Goal: Information Seeking & Learning: Learn about a topic

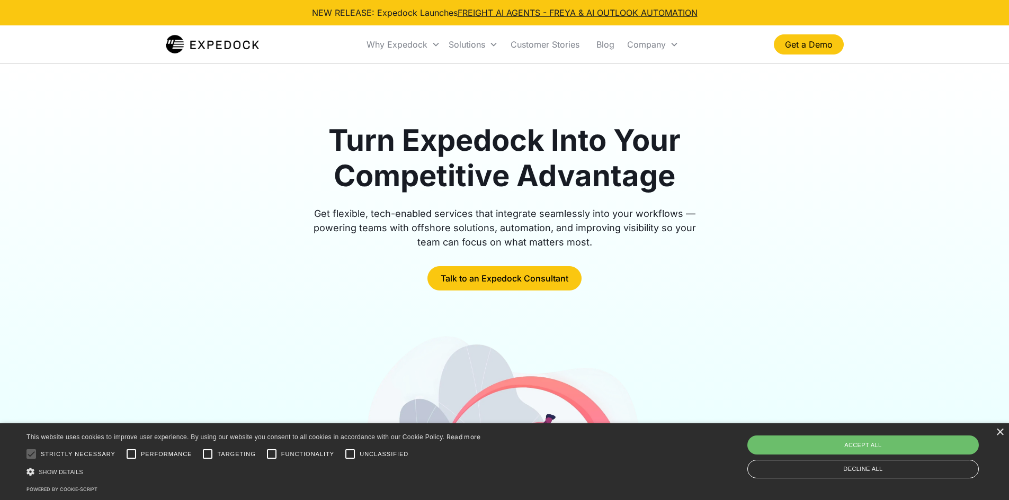
drag, startPoint x: 929, startPoint y: 187, endPoint x: 701, endPoint y: 179, distance: 228.4
click at [929, 187] on div "Turn Expedock Into Your Competitive Advantage Get flexible, tech-enabled servic…" at bounding box center [504, 371] width 1009 height 615
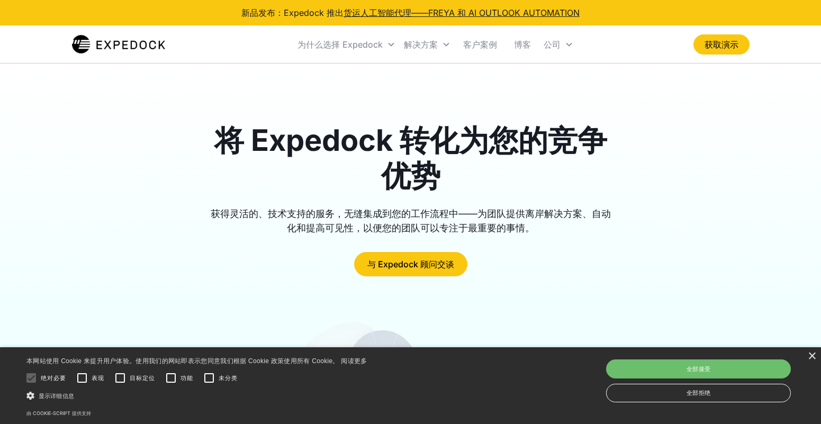
click at [807, 90] on div "将 Expedock 转化为您的竞争优势 获得灵活的、技术支持的服务，无缝集成到您的工作流程中——为团队提供离岸解决方案、自动化和提高可见性，以便您的团队可以…" at bounding box center [410, 364] width 821 height 601
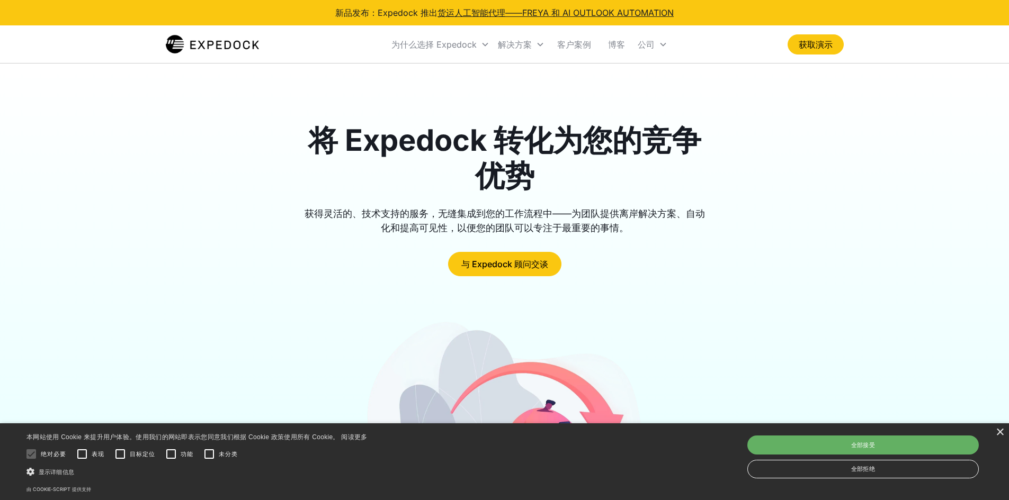
click at [880, 445] on div "全部接受" at bounding box center [862, 445] width 231 height 19
checkbox input "true"
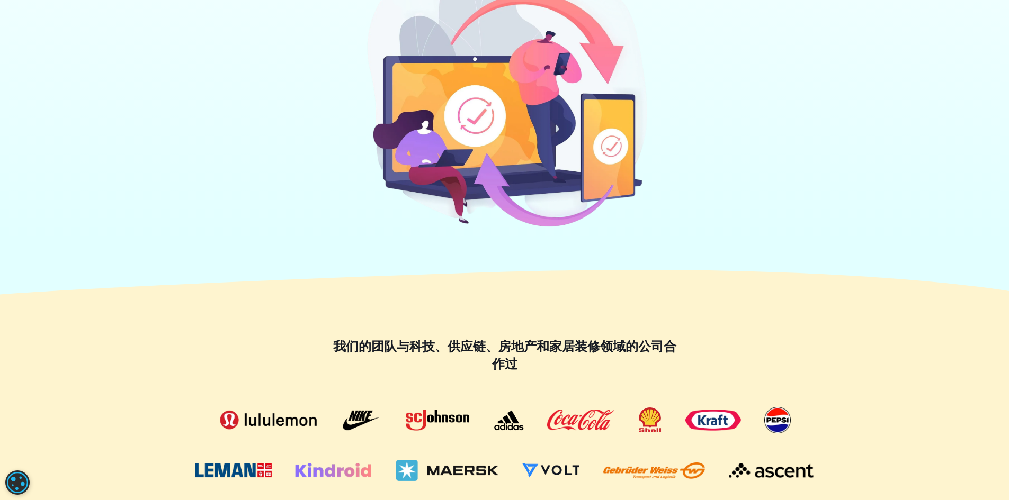
scroll to position [530, 0]
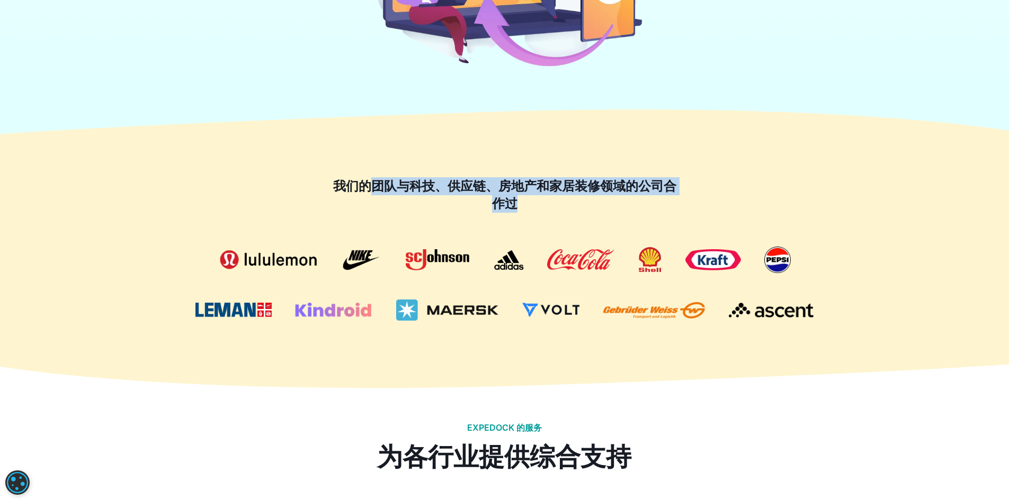
drag, startPoint x: 369, startPoint y: 189, endPoint x: 518, endPoint y: 196, distance: 149.0
click at [516, 196] on font "我们的团队与科技、供应链、房地产和家居装修领域 的公司合作过" at bounding box center [504, 194] width 343 height 33
click at [647, 239] on div "我们的团队与科技、供应链、房地产和家居装修领域 的公司合作过" at bounding box center [505, 249] width 678 height 144
drag, startPoint x: 381, startPoint y: 177, endPoint x: 589, endPoint y: 204, distance: 210.4
click at [581, 202] on h2 "我们的团队与科技、供应链、房地产和家居装修领域 的公司合作过" at bounding box center [505, 194] width 350 height 35
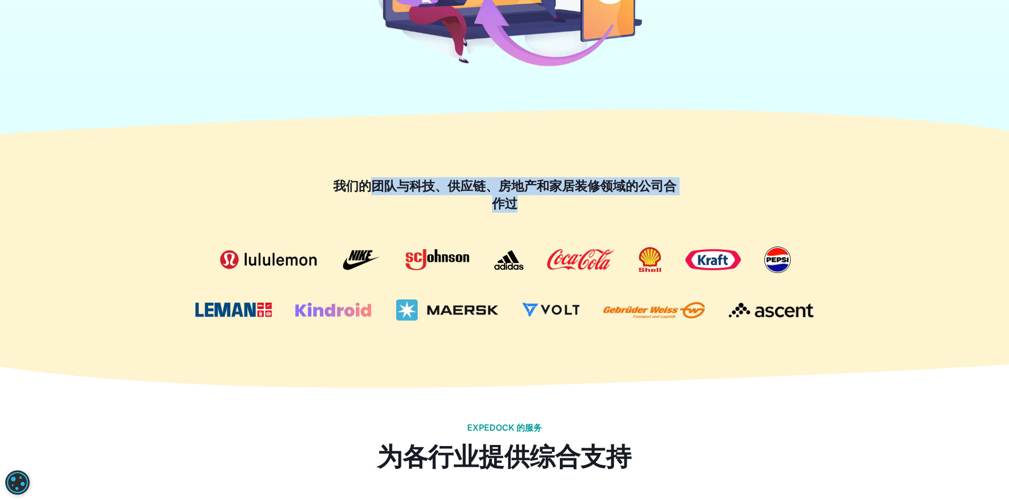
click at [642, 210] on h2 "我们的团队与科技、供应链、房地产和家居装修领域 的公司合作过" at bounding box center [505, 194] width 350 height 35
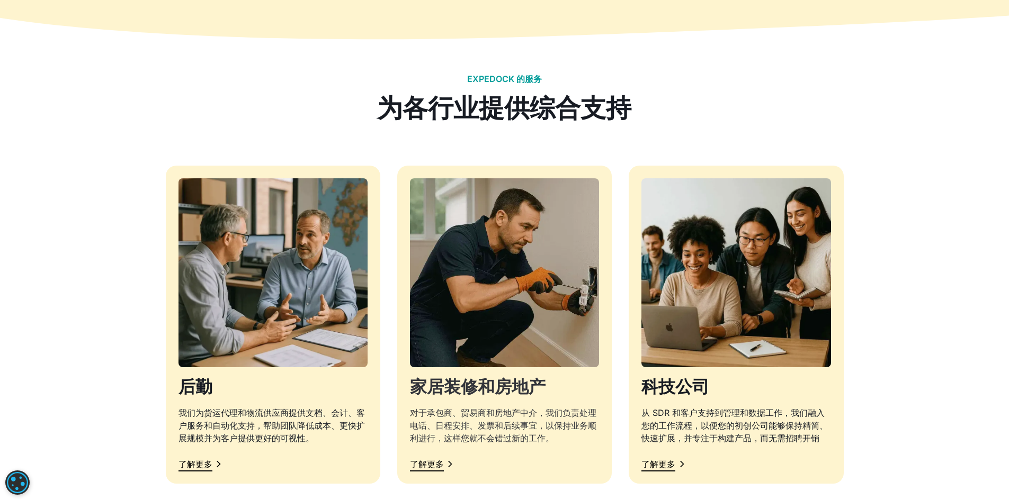
scroll to position [900, 0]
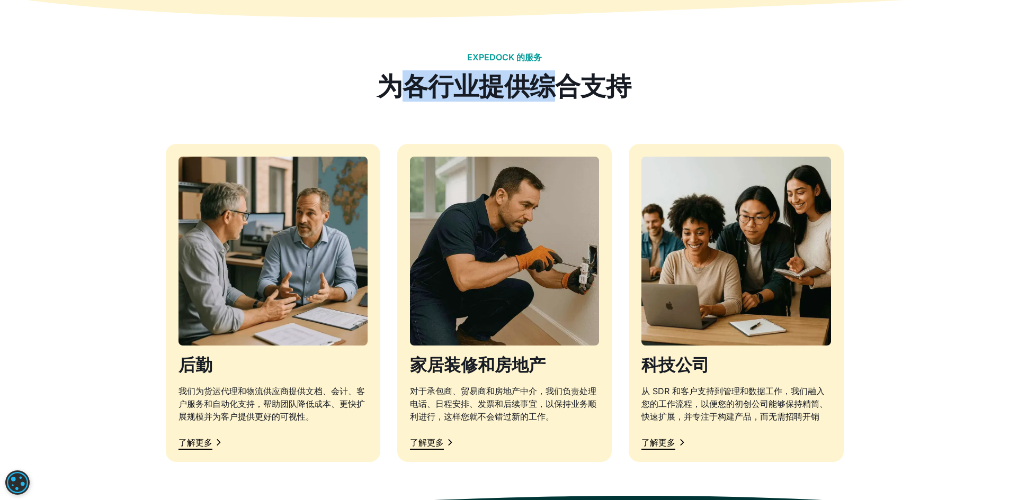
drag, startPoint x: 394, startPoint y: 89, endPoint x: 681, endPoint y: 102, distance: 287.3
click at [558, 93] on font "为各行业提供综合支持" at bounding box center [504, 85] width 254 height 31
click at [691, 104] on div at bounding box center [505, 123] width 678 height 42
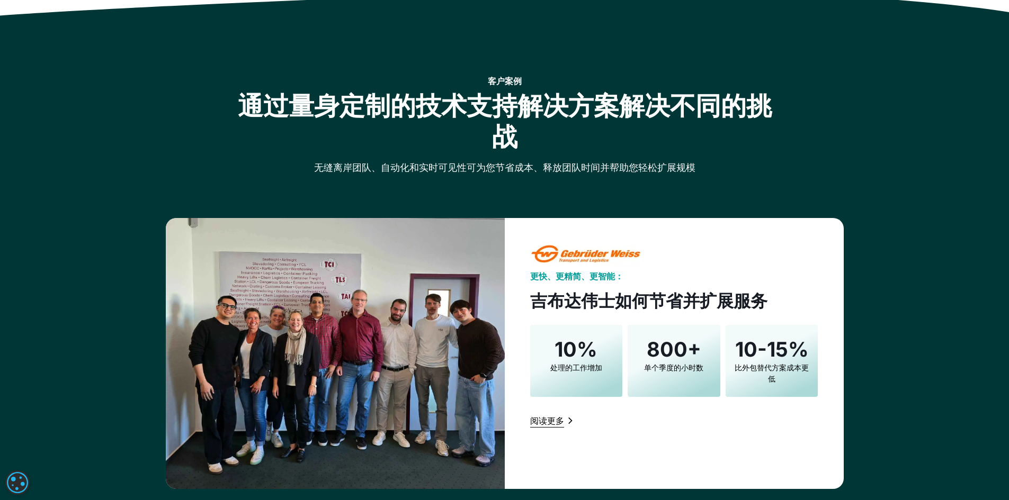
scroll to position [1430, 0]
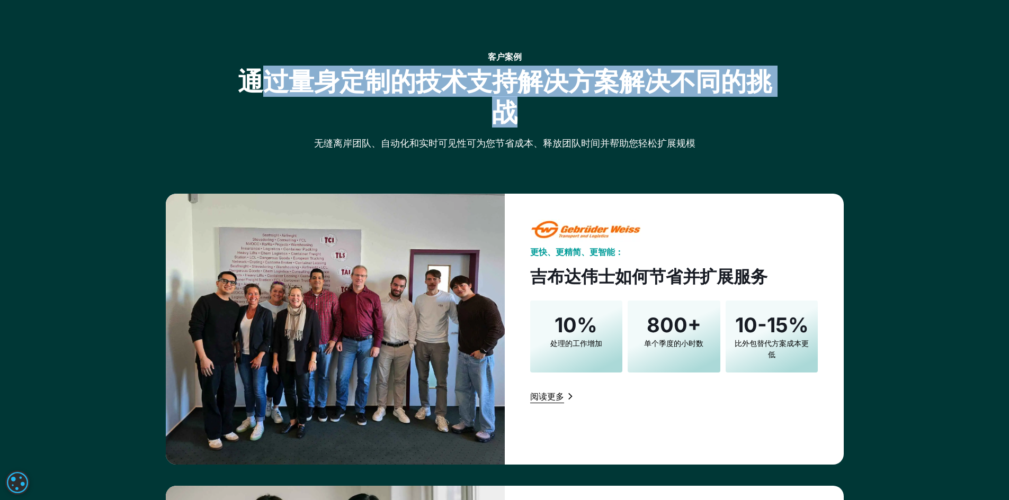
drag, startPoint x: 254, startPoint y: 80, endPoint x: 686, endPoint y: 96, distance: 432.4
click at [676, 96] on font "通过量身定制的技术支持解决方案解决不同的挑战" at bounding box center [505, 97] width 534 height 62
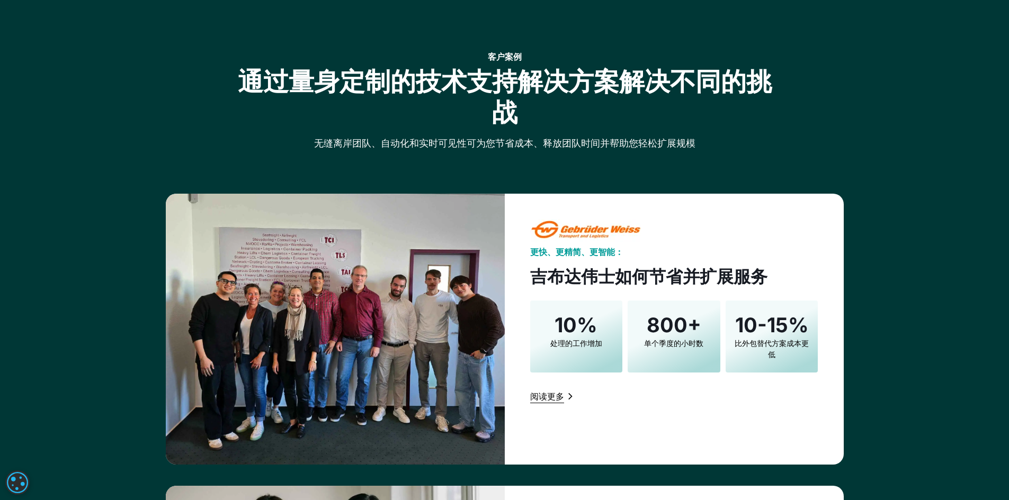
drag, startPoint x: 458, startPoint y: 146, endPoint x: 704, endPoint y: 155, distance: 245.9
click at [704, 155] on div at bounding box center [505, 172] width 678 height 42
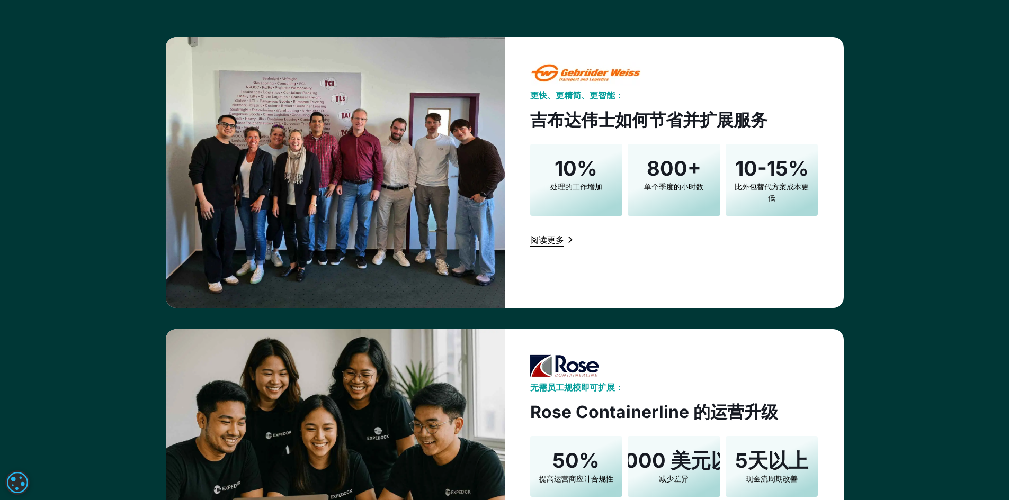
scroll to position [1589, 0]
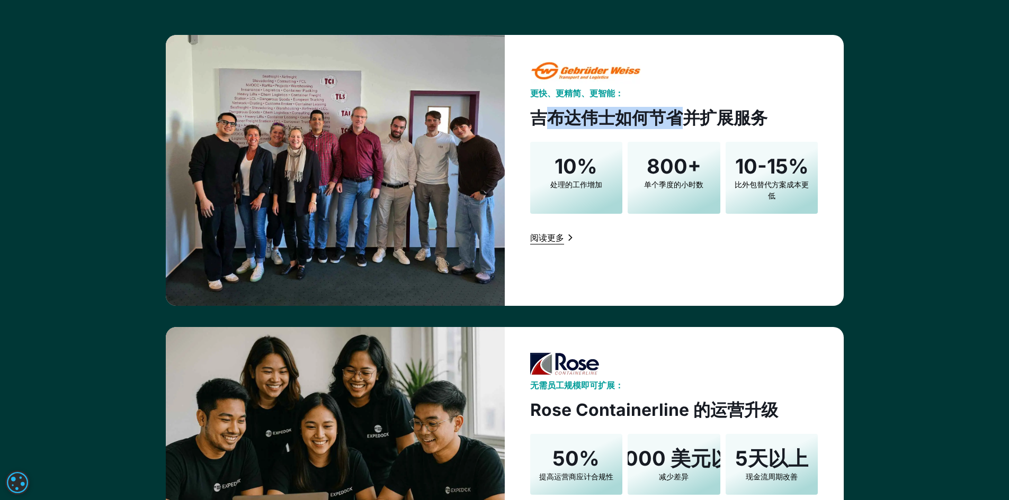
drag, startPoint x: 550, startPoint y: 124, endPoint x: 807, endPoint y: 130, distance: 256.9
click at [700, 111] on font "吉布达伟士如何节省并扩展服务" at bounding box center [648, 118] width 237 height 21
click at [819, 131] on div "更快、更精简、更智能： 吉布达伟士如何节省并扩展服务 10% 处理的工作增加 800+ 单个季度的小时数 10-15% 比外包替代方案成本更低 阅读更多" at bounding box center [674, 170] width 339 height 271
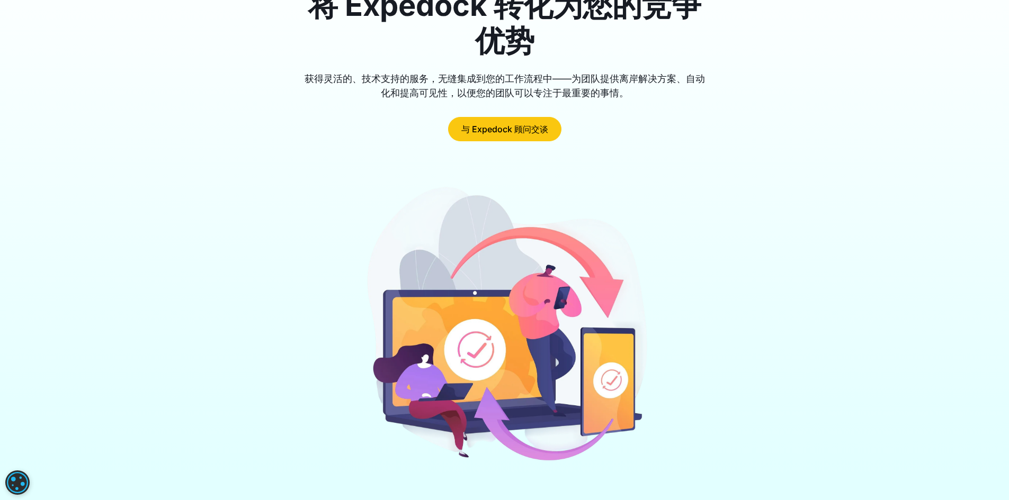
scroll to position [0, 0]
